Goal: Task Accomplishment & Management: Use online tool/utility

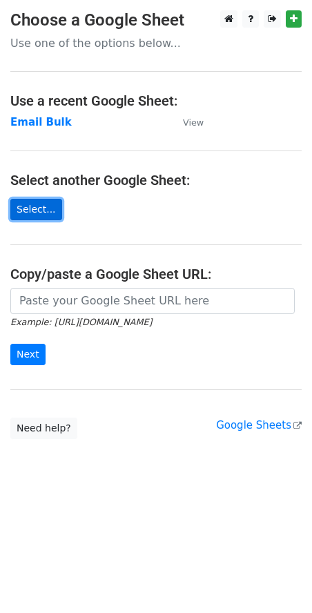
click at [27, 205] on link "Select..." at bounding box center [36, 209] width 52 height 21
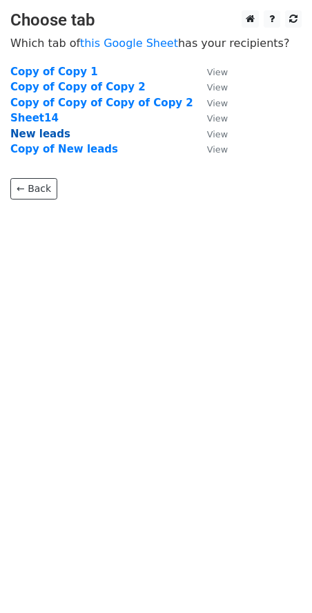
click at [47, 138] on strong "New leads" at bounding box center [40, 134] width 60 height 12
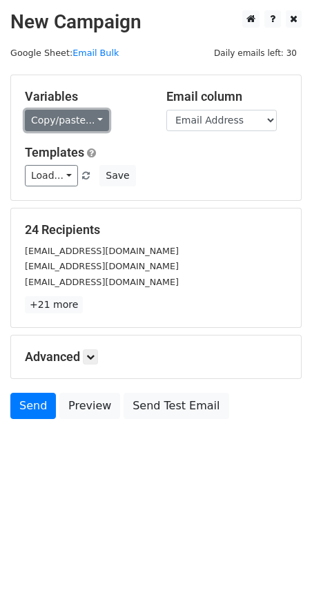
click at [67, 119] on link "Copy/paste..." at bounding box center [67, 120] width 84 height 21
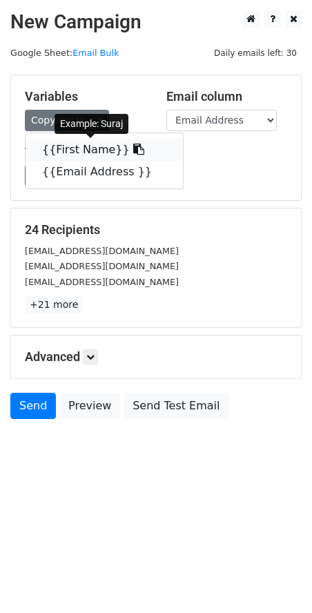
click at [74, 157] on link "{{First Name}}" at bounding box center [104, 150] width 157 height 22
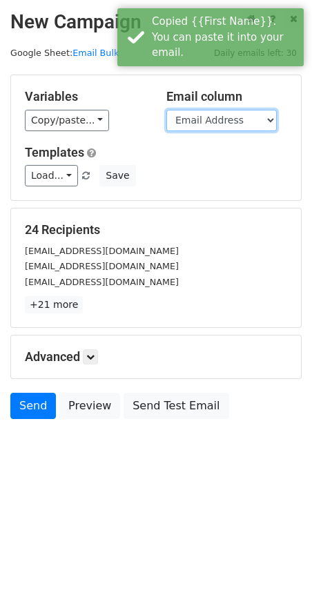
click at [222, 118] on select "First Name Email Address" at bounding box center [221, 120] width 110 height 21
click at [166, 110] on select "First Name Email Address" at bounding box center [221, 120] width 110 height 21
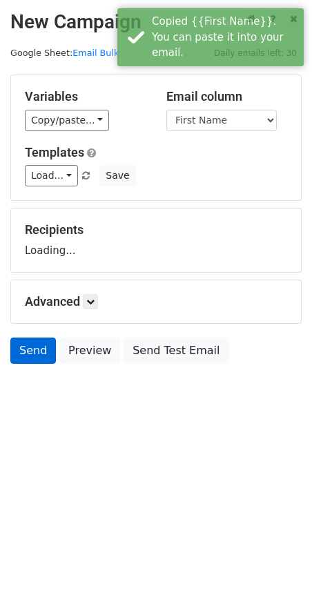
click at [23, 403] on body "New Campaign Daily emails left: 30 Google Sheet: Email Bulk Variables Copy/past…" at bounding box center [156, 218] width 312 height 416
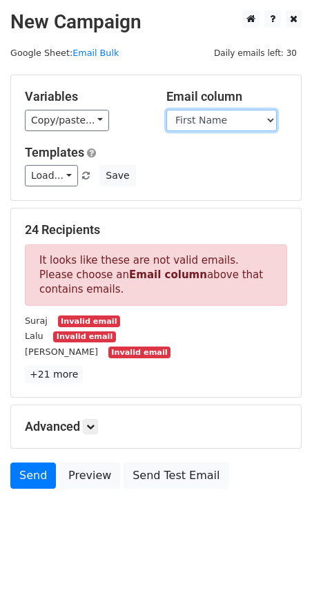
click at [237, 118] on select "First Name Email Address" at bounding box center [221, 120] width 110 height 21
select select "Email Address"
click at [166, 110] on select "First Name Email Address" at bounding box center [221, 120] width 110 height 21
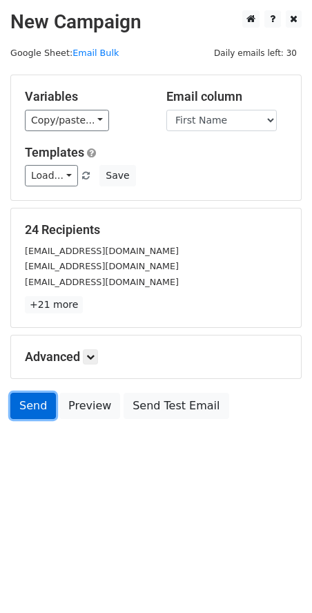
click at [32, 405] on link "Send" at bounding box center [33, 406] width 46 height 26
